Goal: Navigation & Orientation: Find specific page/section

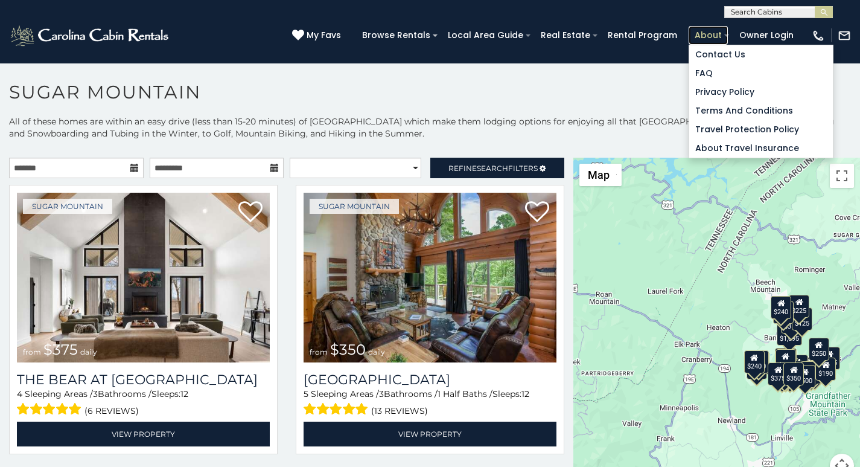
click at [714, 31] on link "About" at bounding box center [708, 35] width 39 height 19
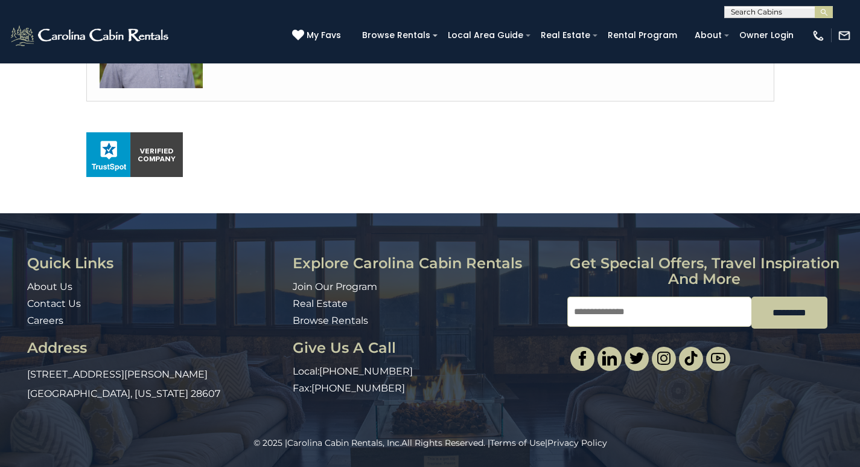
scroll to position [808, 0]
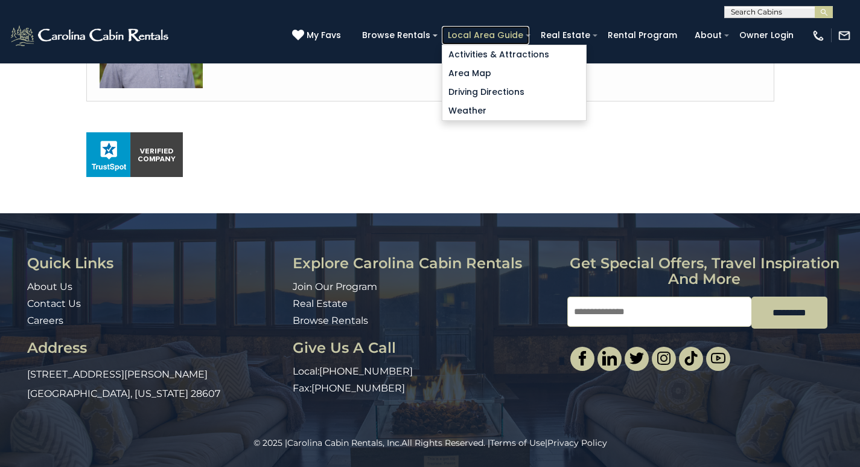
click at [508, 28] on link "Local Area Guide" at bounding box center [486, 35] width 88 height 19
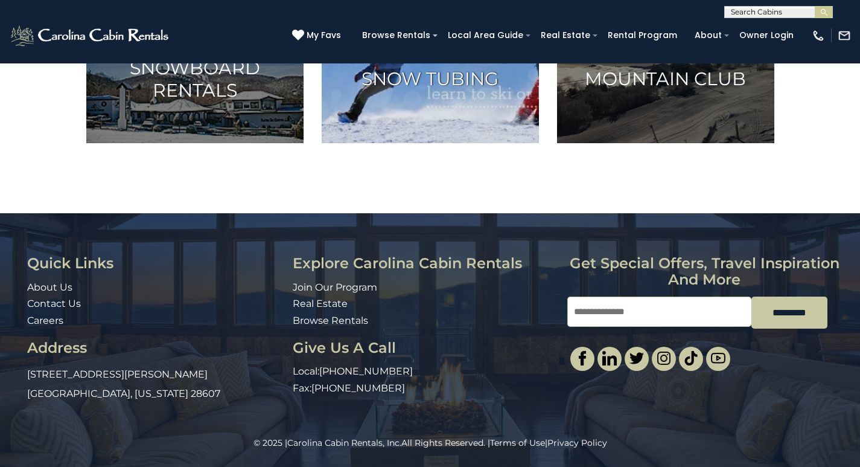
scroll to position [885, 0]
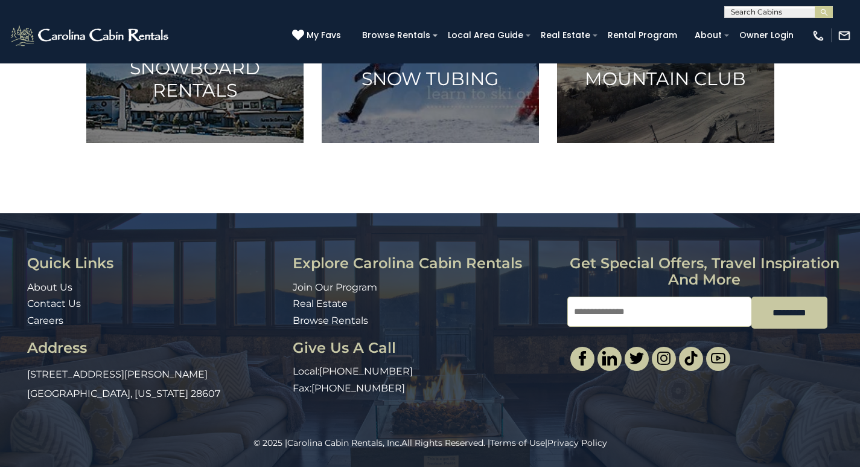
click at [604, 463] on div "© 2025 | Carolina Cabin Rentals, Inc. All Rights Reserved. | Terms of Use | Pri…" at bounding box center [430, 452] width 860 height 30
click at [304, 31] on icon at bounding box center [298, 35] width 12 height 12
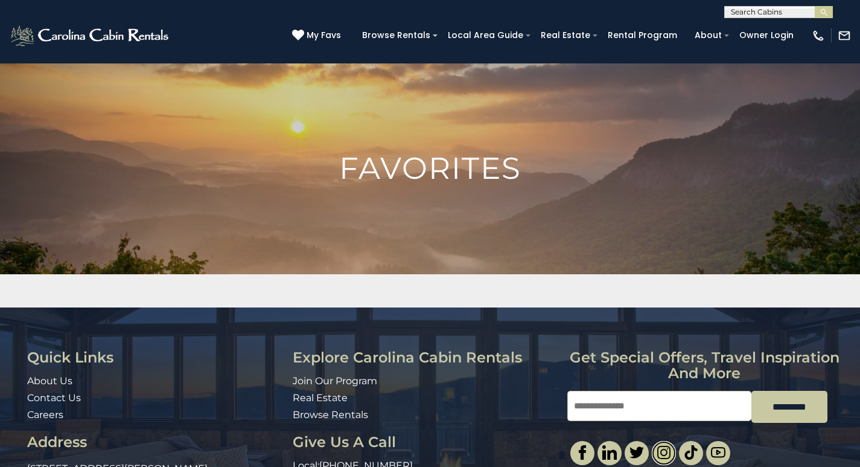
click at [667, 459] on img at bounding box center [664, 452] width 14 height 14
